Goal: Check status: Check status

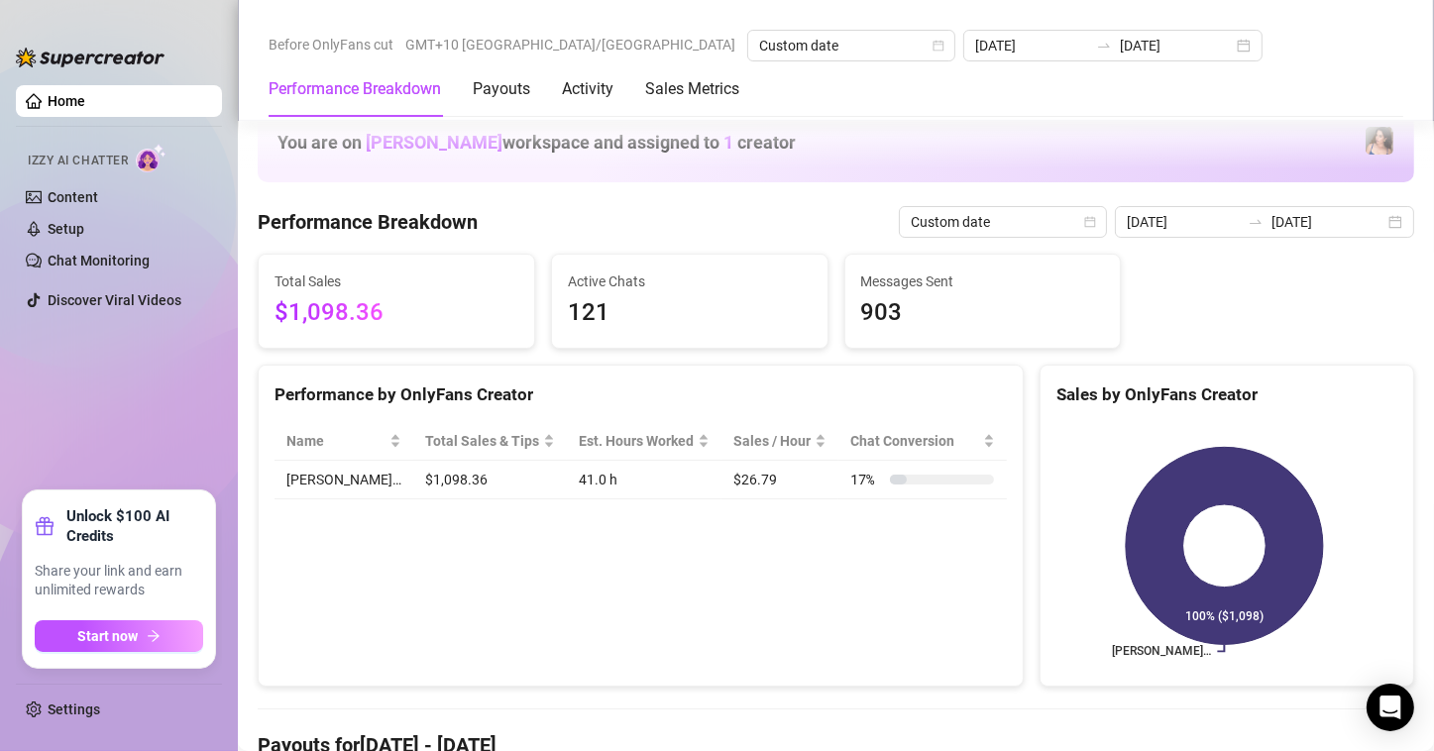
scroll to position [694, 0]
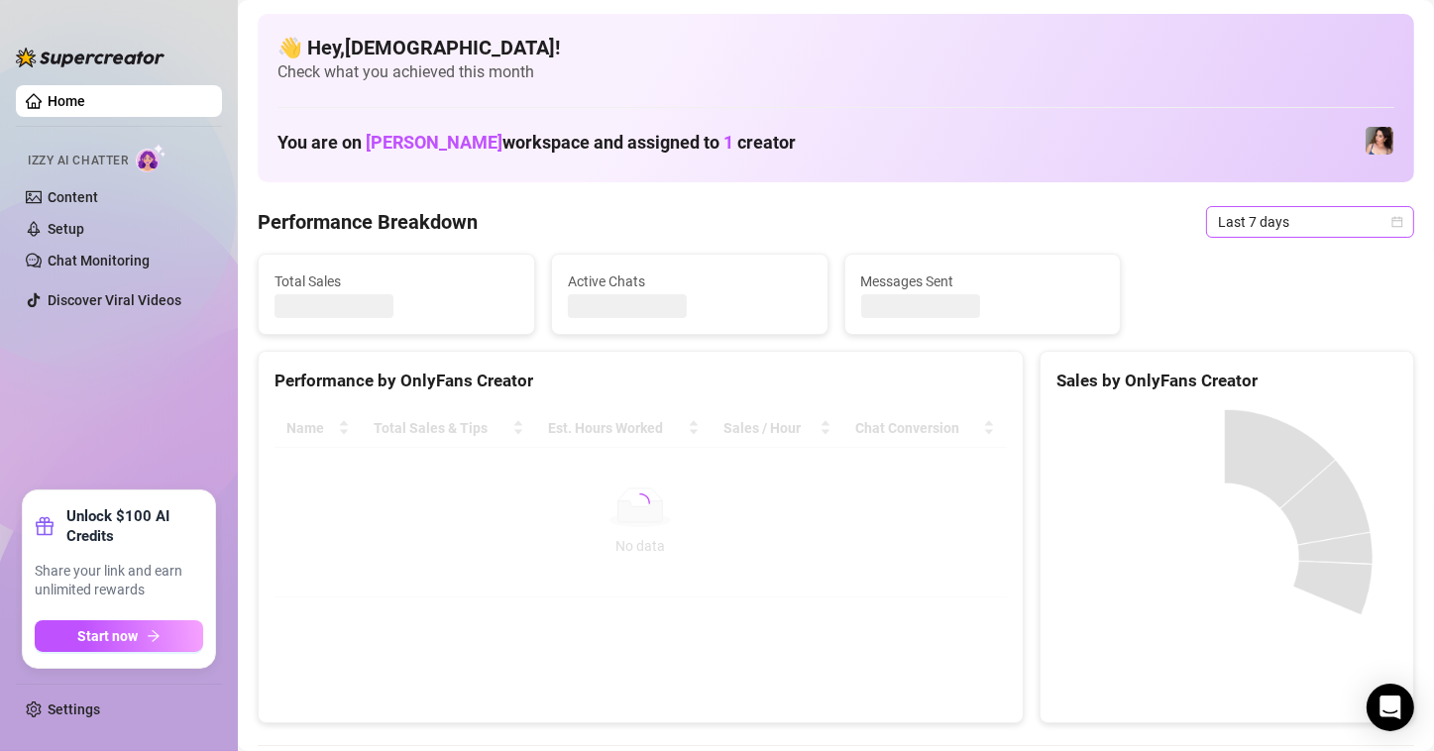
click at [1298, 223] on span "Last 7 days" at bounding box center [1310, 222] width 184 height 30
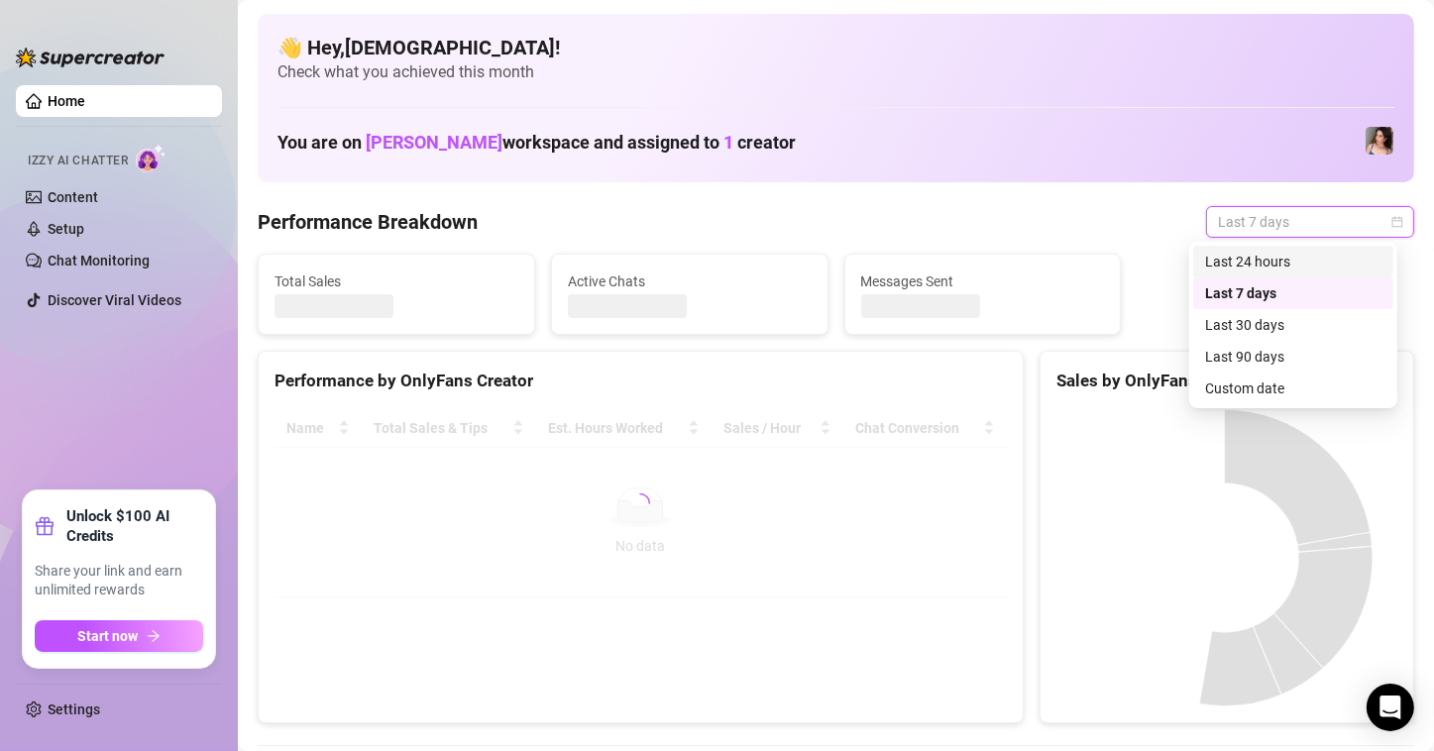
click at [1289, 384] on div "Custom date" at bounding box center [1293, 389] width 176 height 22
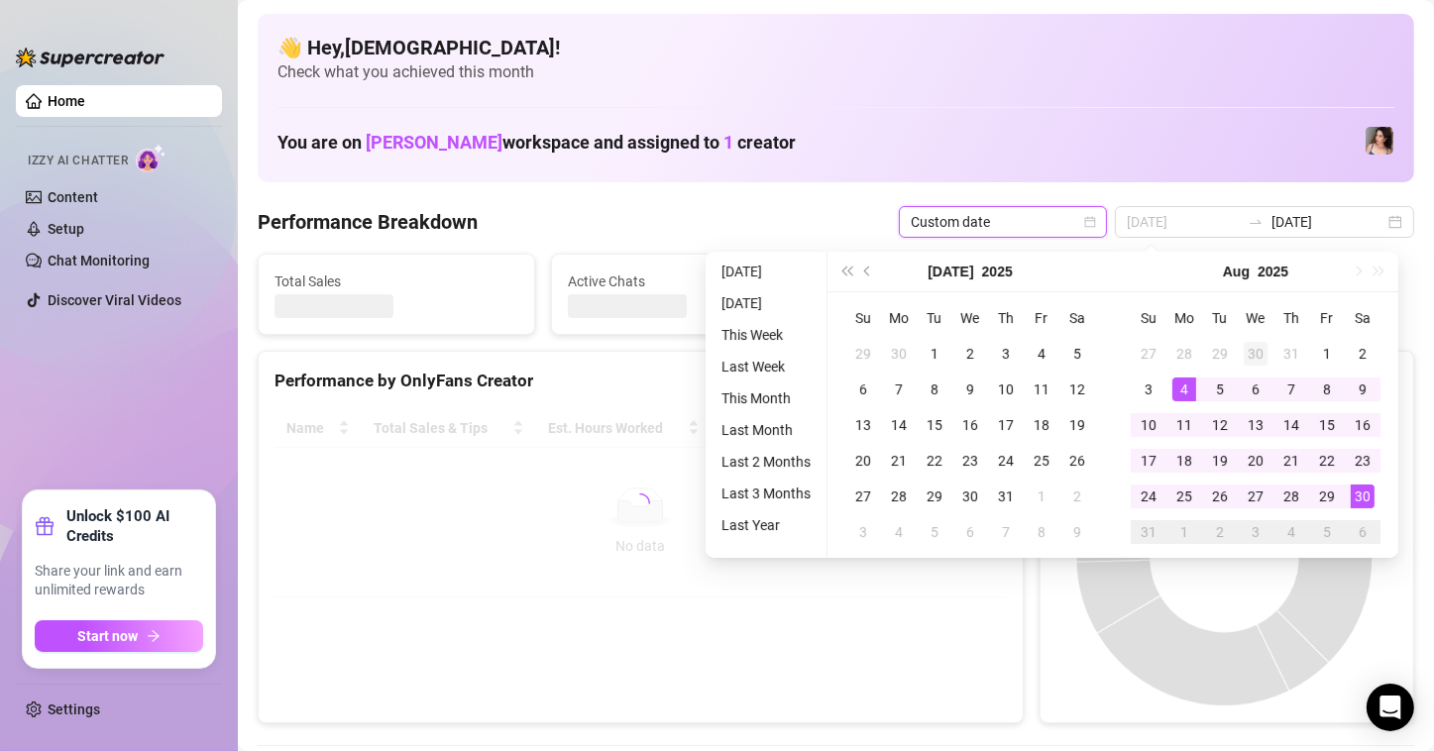
click at [1176, 485] on div "25" at bounding box center [1185, 497] width 24 height 24
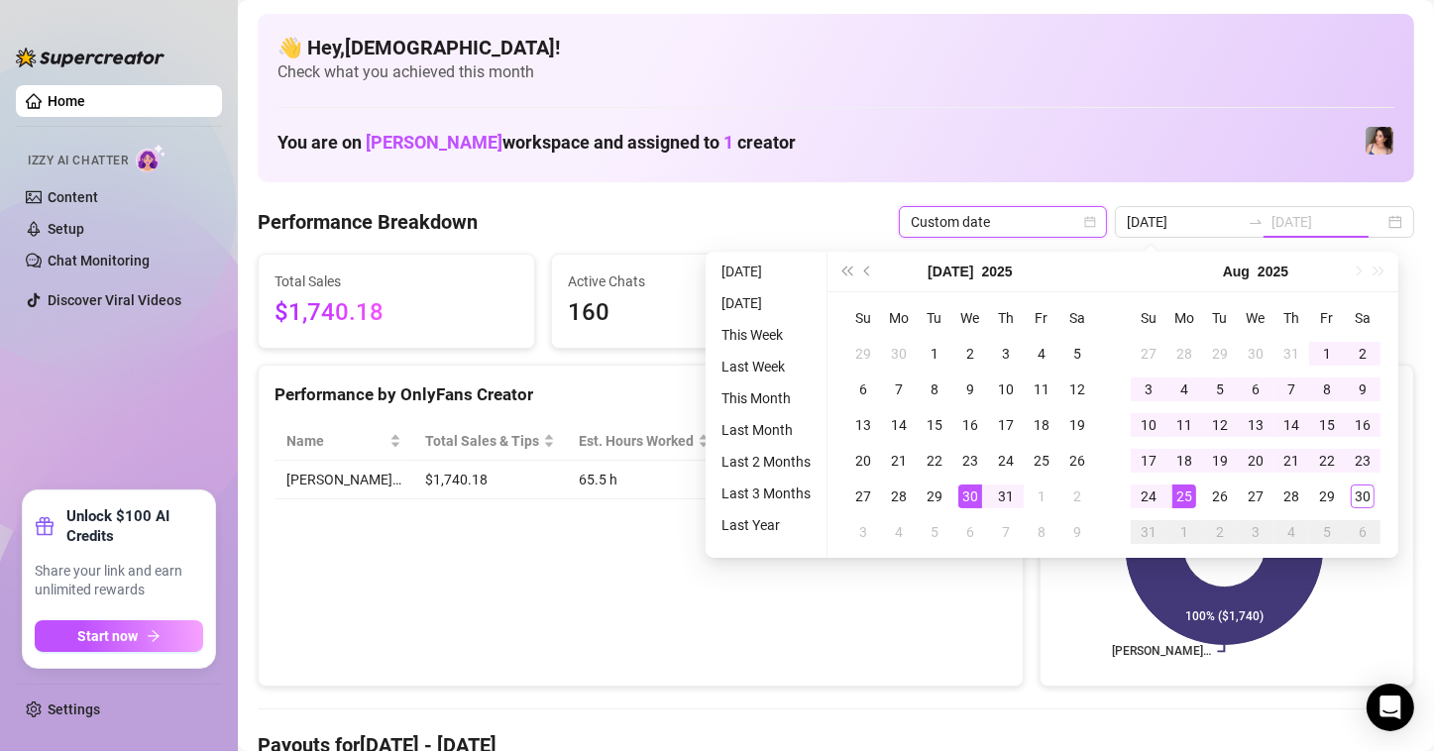
click at [1189, 495] on div "25" at bounding box center [1185, 497] width 24 height 24
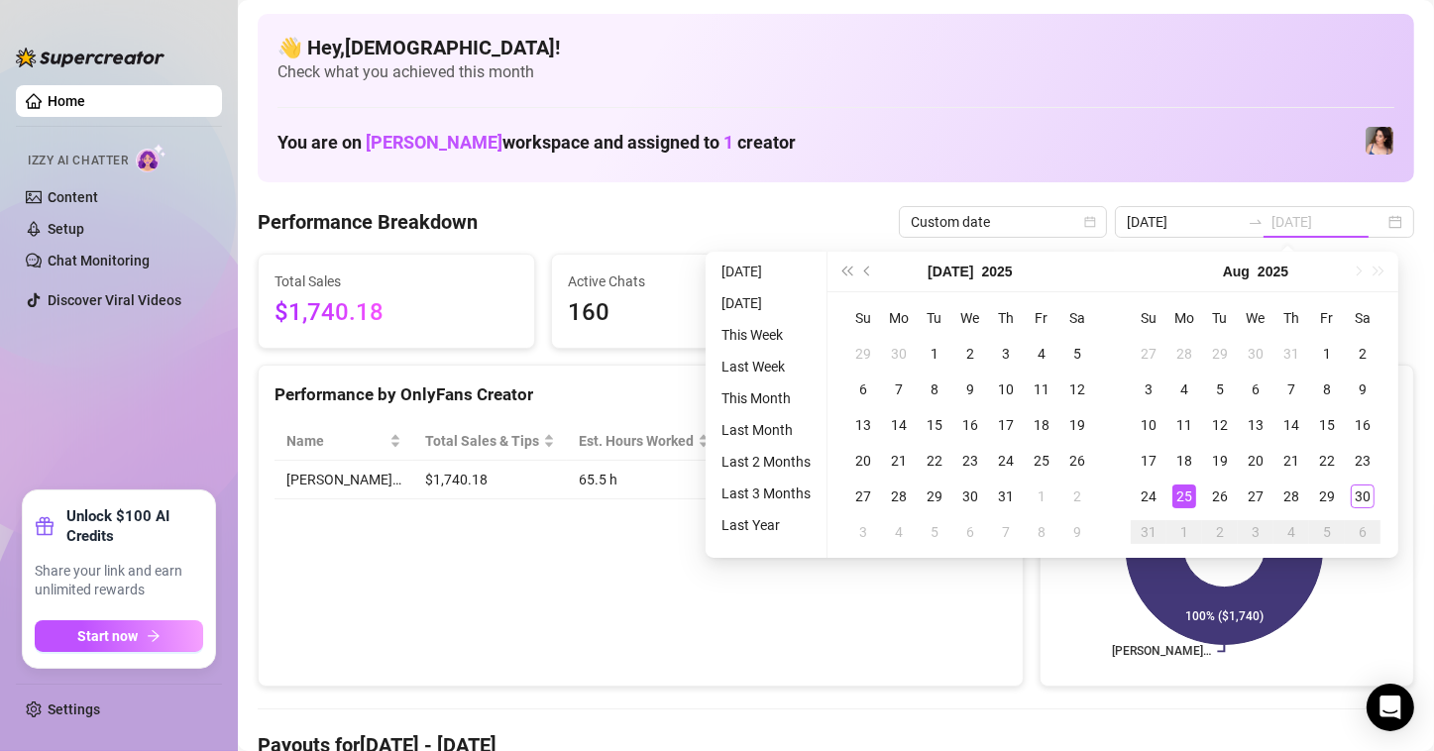
type input "[DATE]"
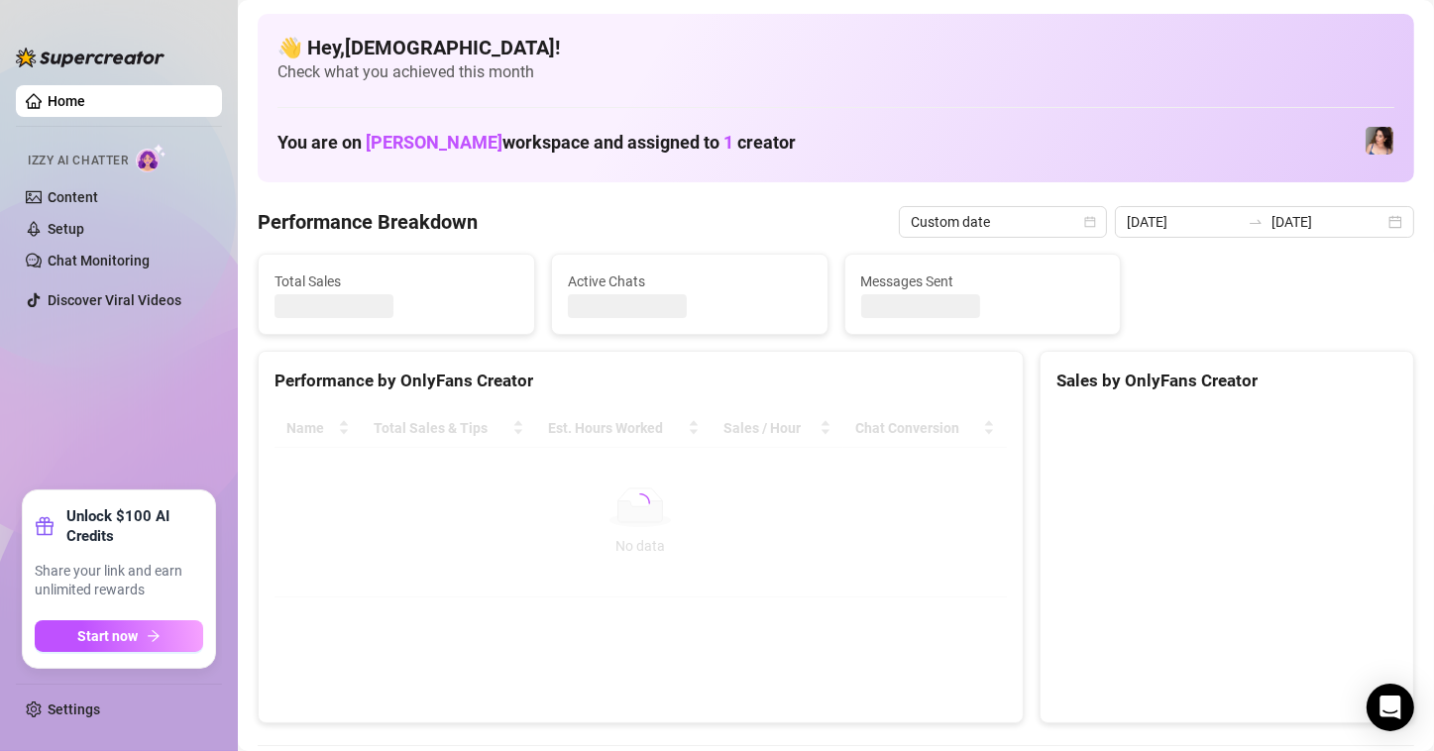
click at [1360, 490] on canvas at bounding box center [1225, 557] width 336 height 297
type input "[DATE]"
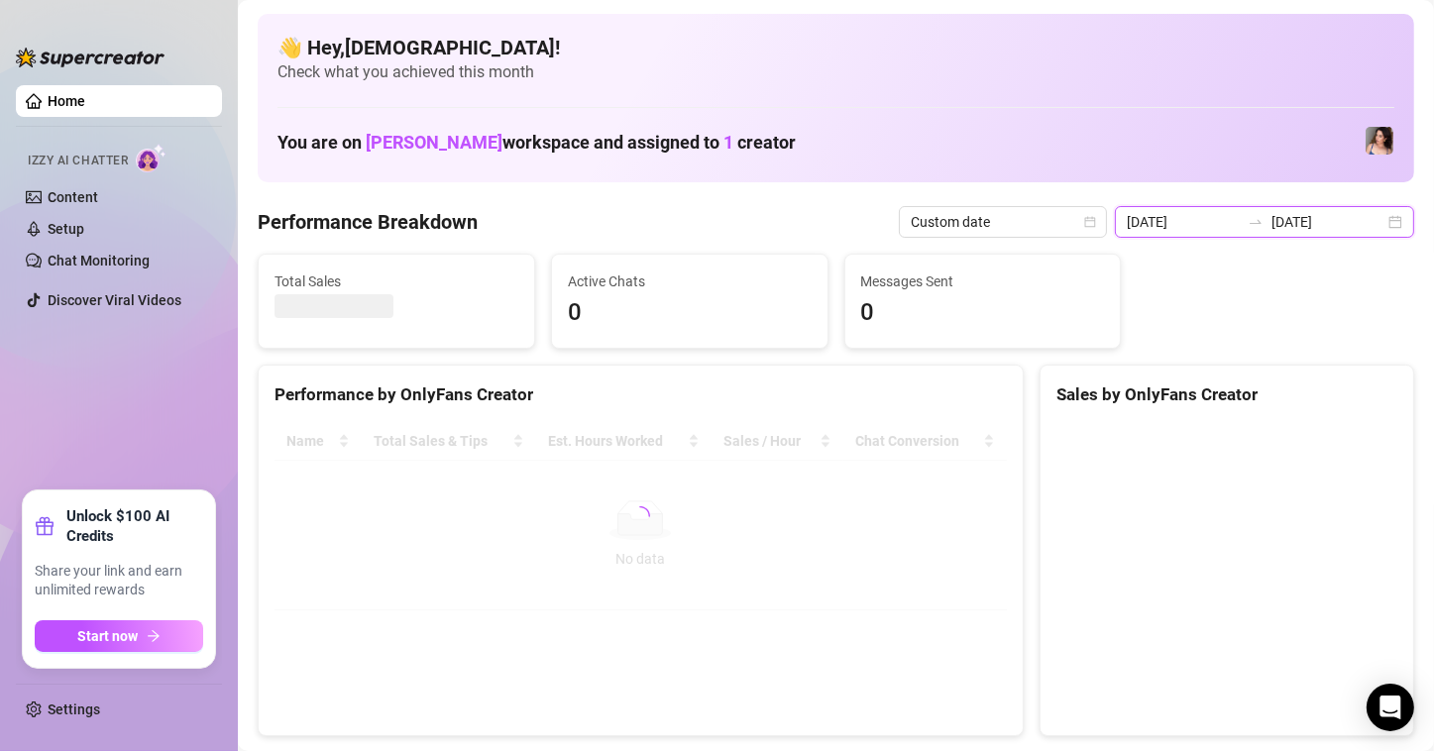
click at [1172, 218] on input "2025-08-23" at bounding box center [1183, 222] width 113 height 22
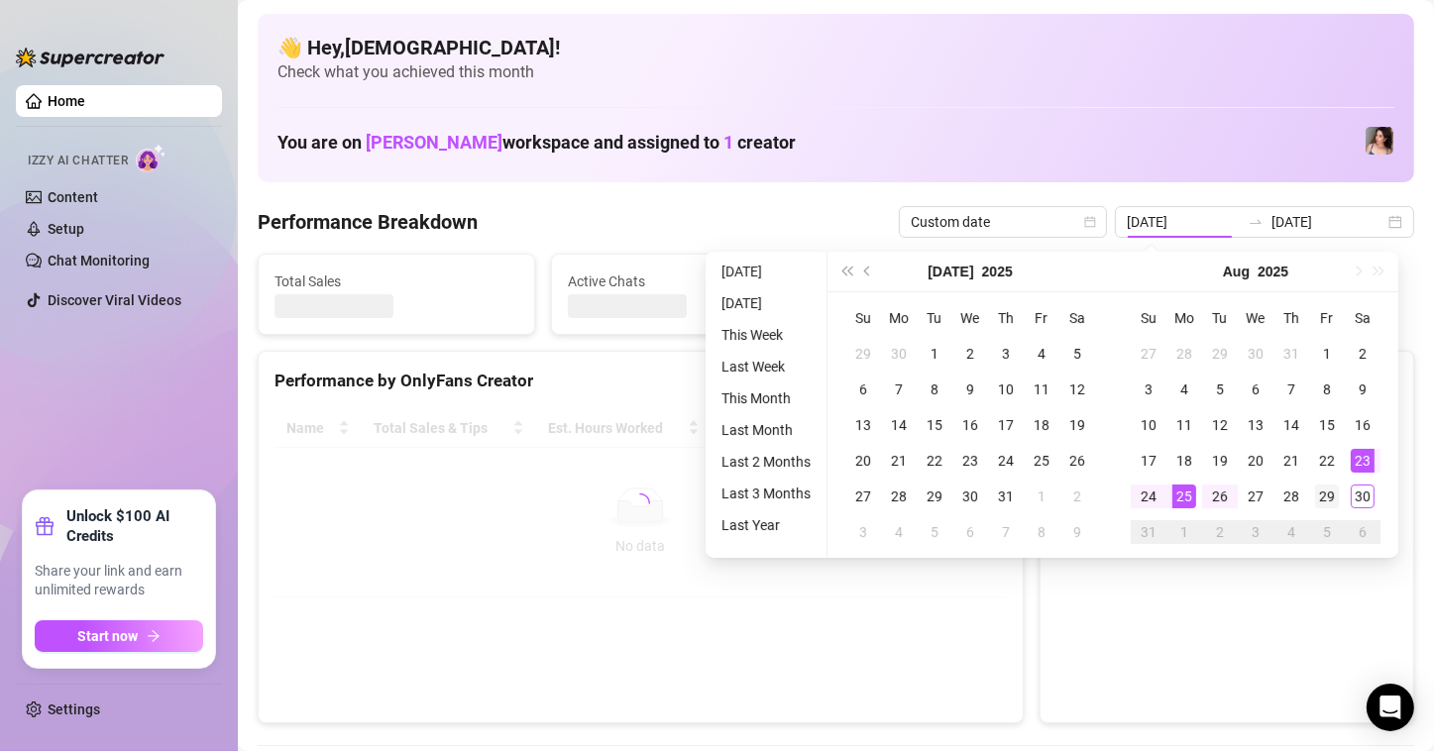
click at [1192, 494] on div "25" at bounding box center [1185, 497] width 24 height 24
click at [1352, 497] on div "30" at bounding box center [1363, 497] width 24 height 24
type input "[DATE]"
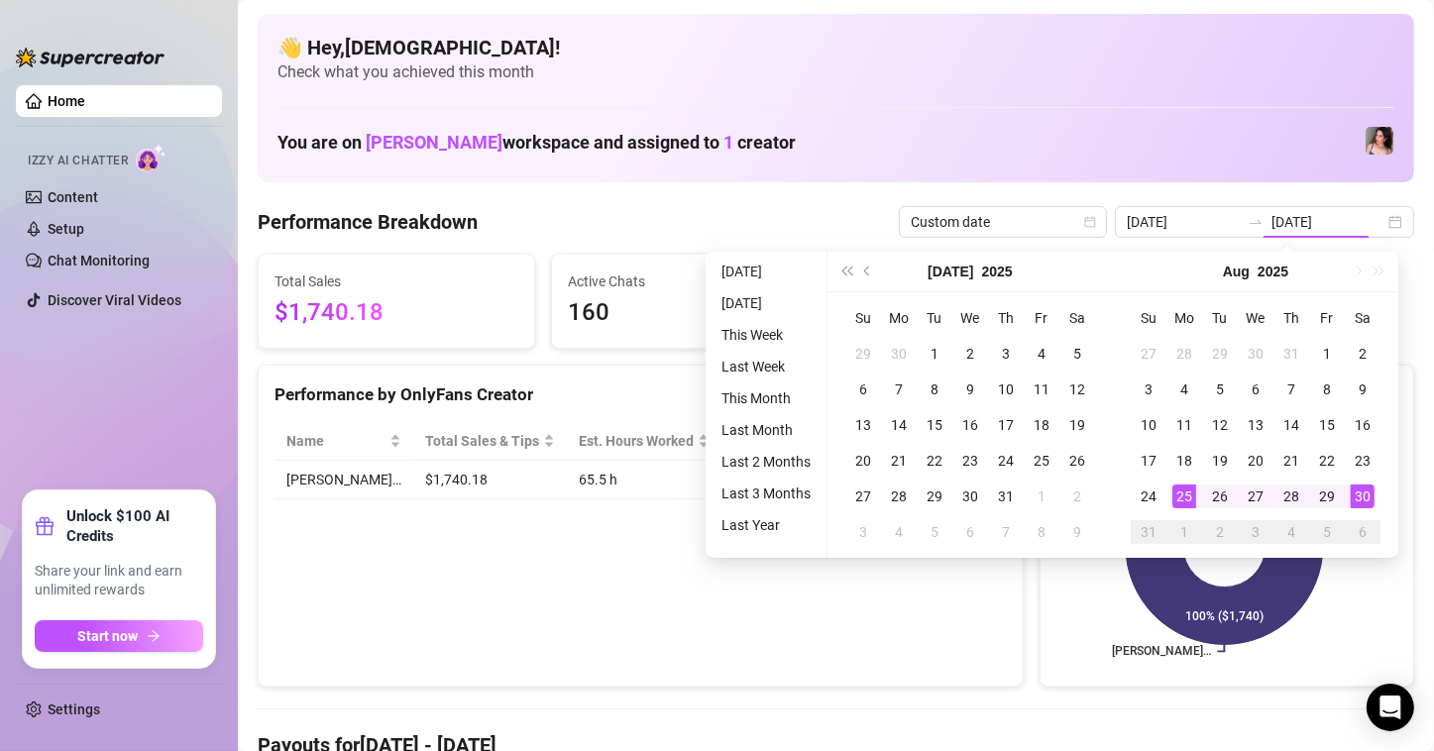
type input "[DATE]"
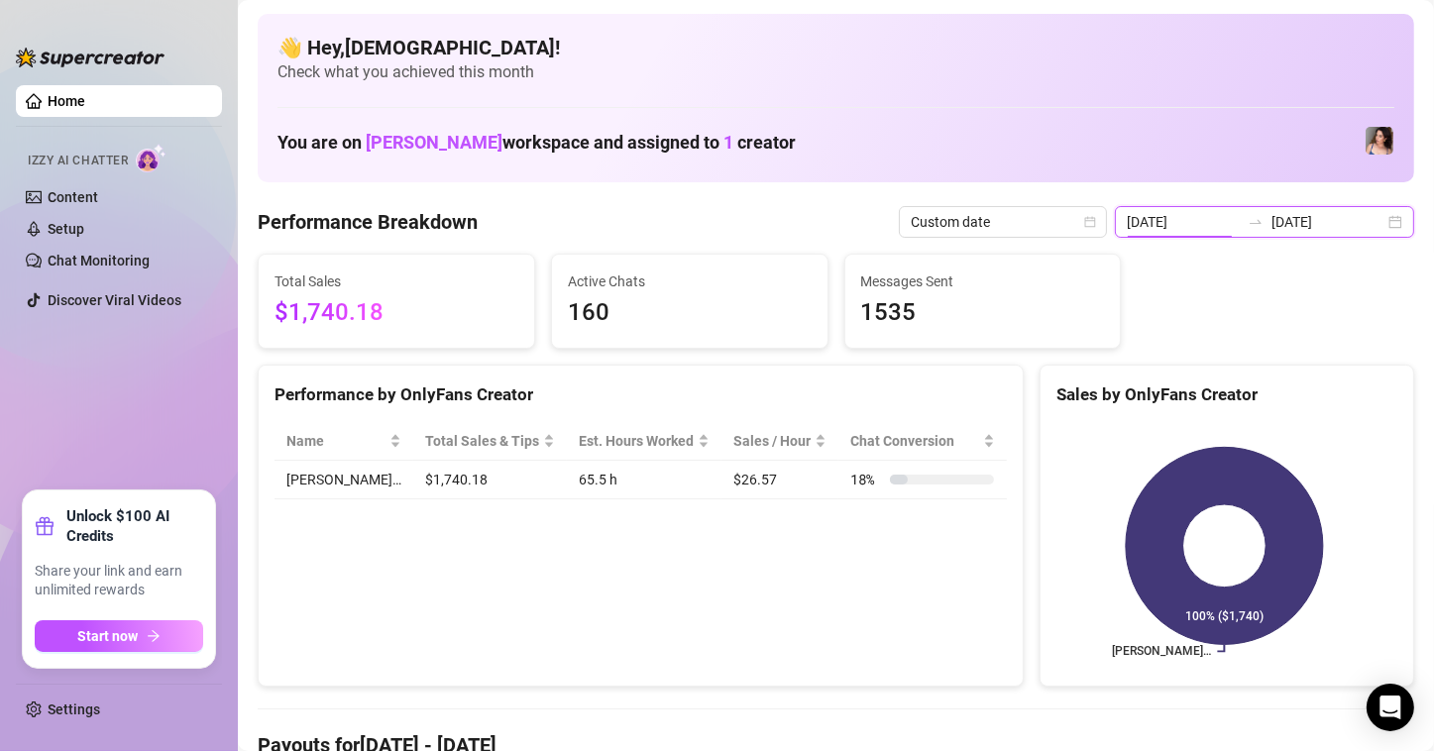
click at [1160, 226] on input "2025-08-23" at bounding box center [1183, 222] width 113 height 22
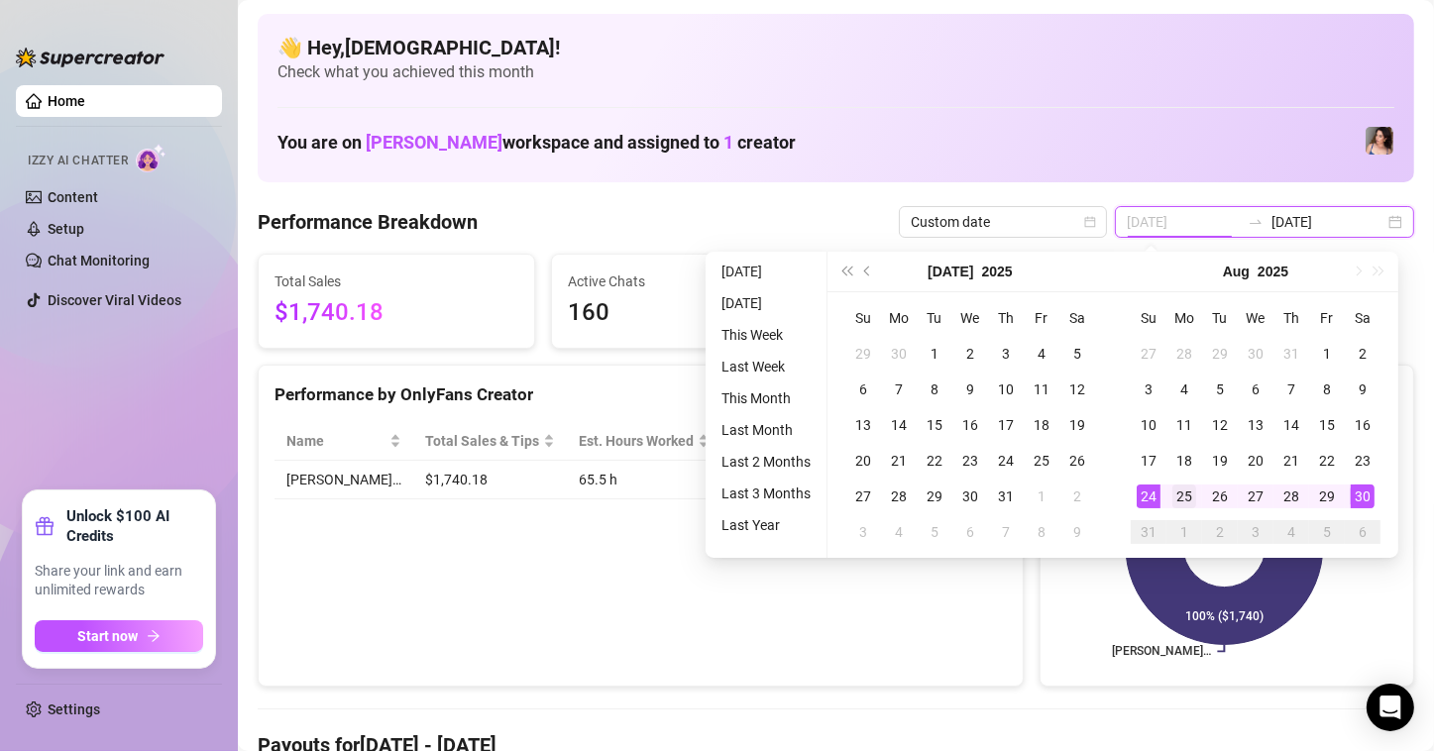
type input "[DATE]"
click at [1180, 495] on div "25" at bounding box center [1185, 497] width 24 height 24
type input "[DATE]"
click at [1374, 505] on td "30" at bounding box center [1363, 497] width 36 height 36
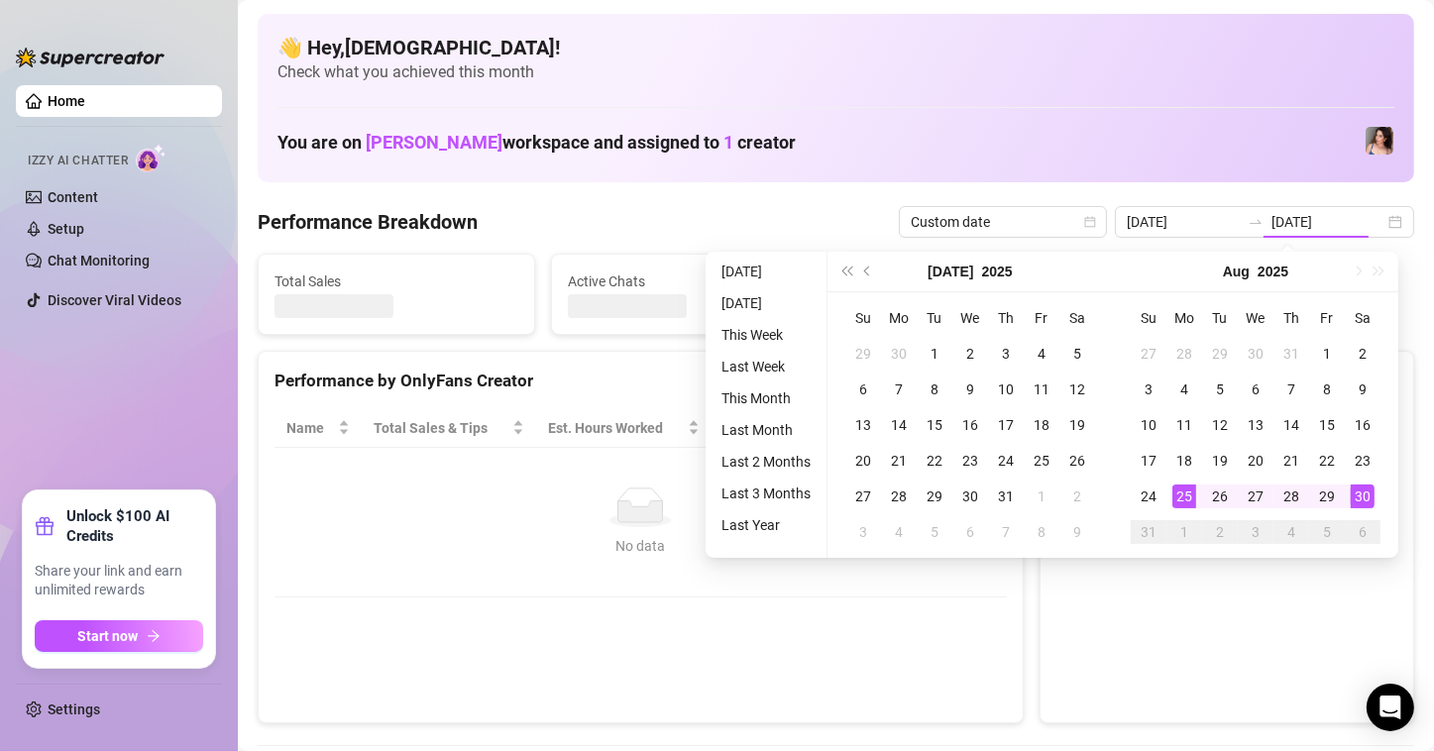
type input "[DATE]"
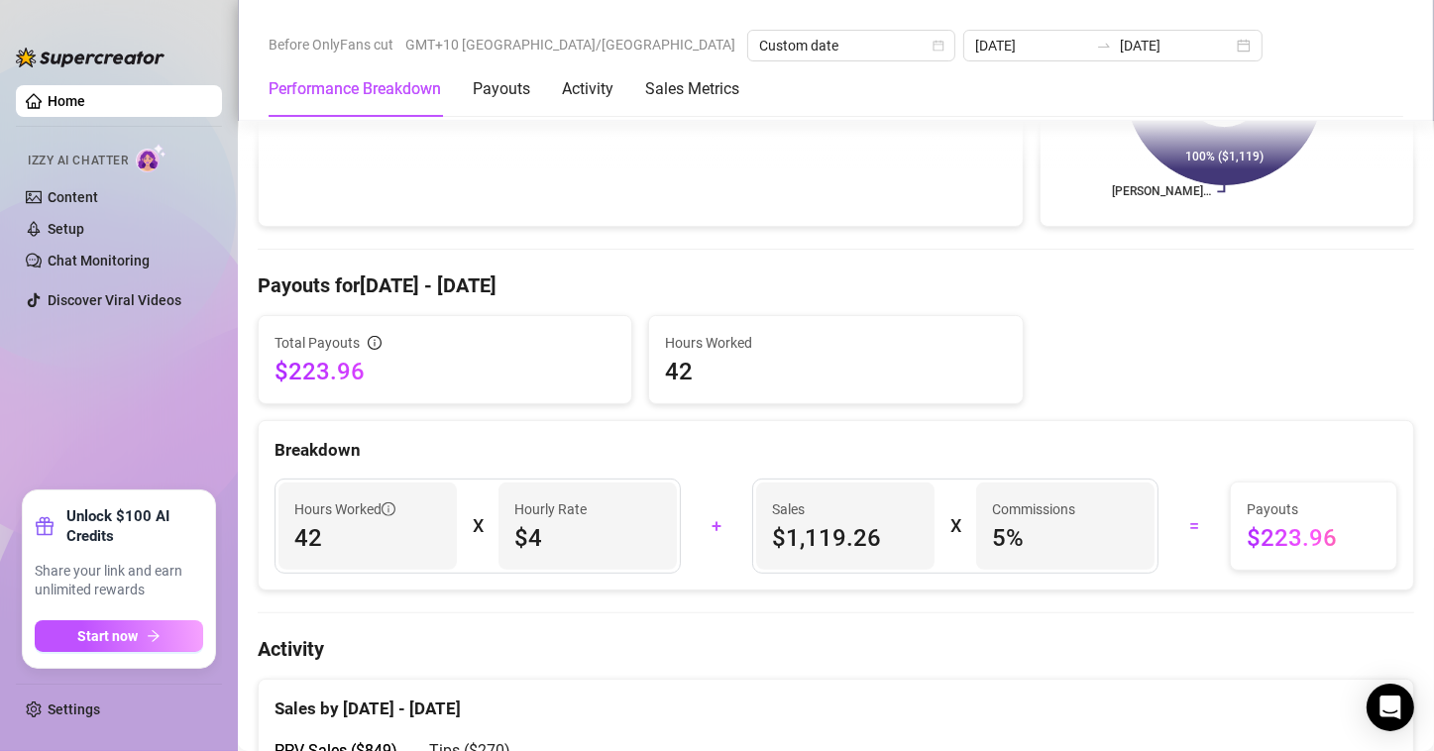
scroll to position [496, 0]
